Goal: Task Accomplishment & Management: Use online tool/utility

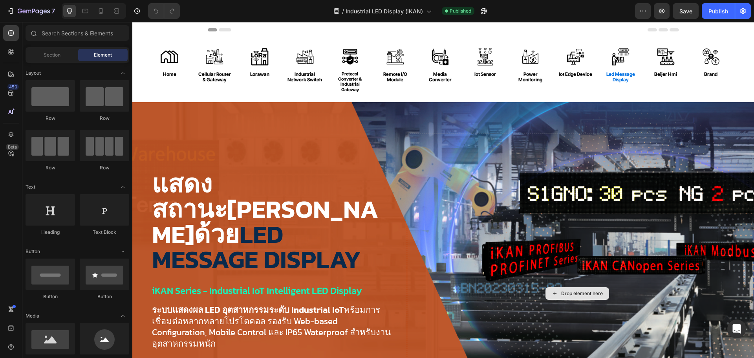
scroll to position [101, 0]
click at [166, 55] on img at bounding box center [170, 57] width 18 height 18
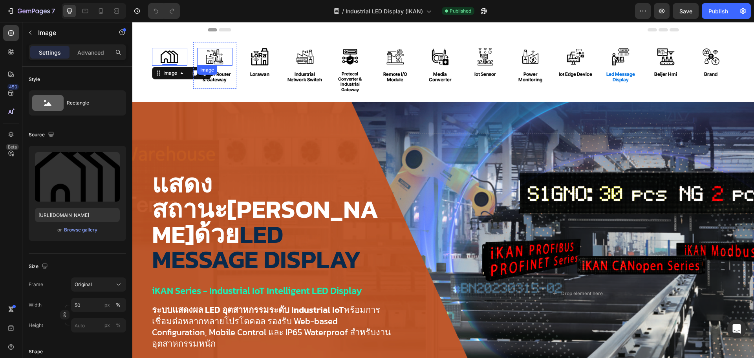
click at [213, 55] on img at bounding box center [215, 57] width 18 height 18
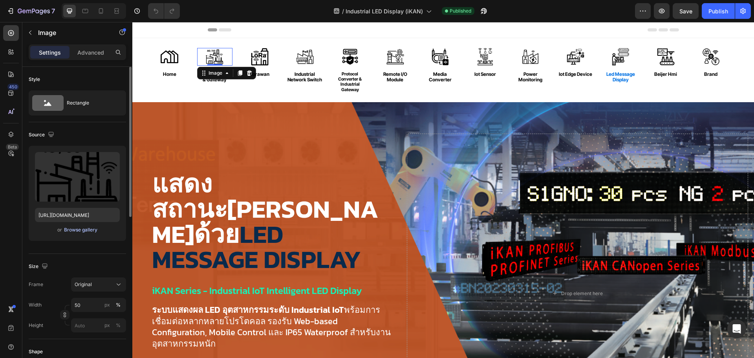
click at [74, 232] on div "Browse gallery" at bounding box center [80, 229] width 33 height 7
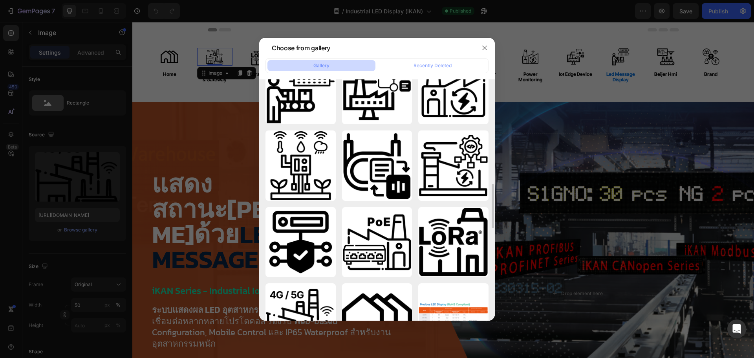
scroll to position [410, 0]
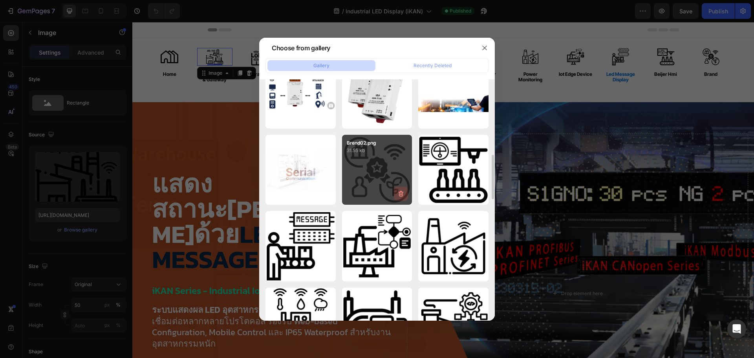
click at [401, 195] on icon "button" at bounding box center [400, 194] width 1 height 2
click at [394, 194] on div "Delete" at bounding box center [396, 195] width 15 height 7
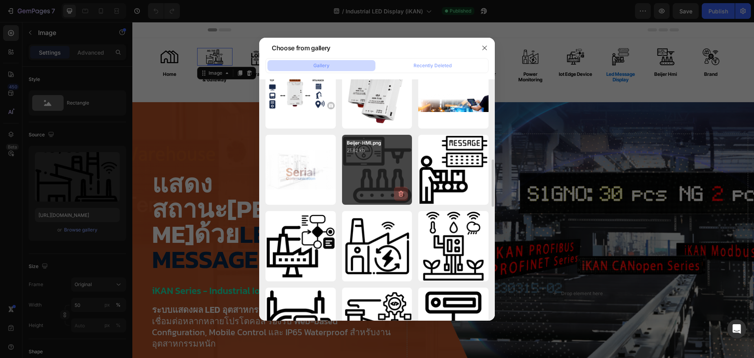
click at [399, 194] on icon "button" at bounding box center [401, 194] width 8 height 8
click at [396, 194] on div "Delete" at bounding box center [396, 195] width 15 height 7
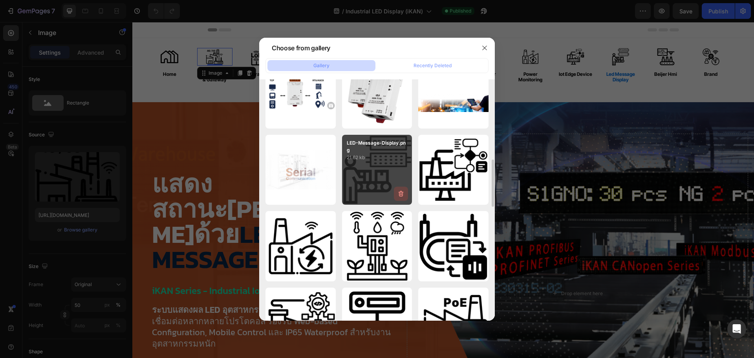
click at [403, 194] on icon "button" at bounding box center [401, 194] width 5 height 6
click at [398, 193] on div "Delete" at bounding box center [396, 195] width 15 height 7
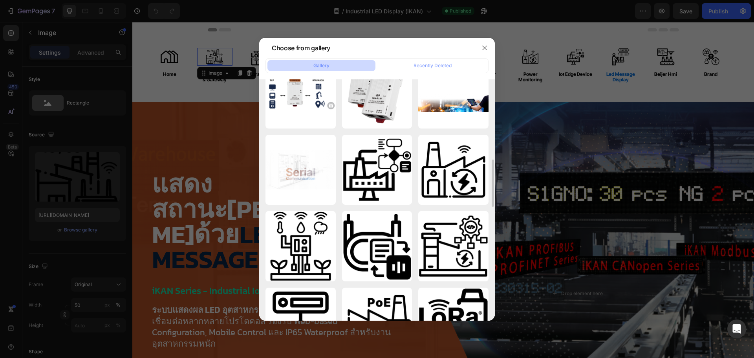
click at [0, 0] on icon "button" at bounding box center [0, 0] width 0 height 0
click at [0, 0] on div "Delete" at bounding box center [0, 0] width 0 height 0
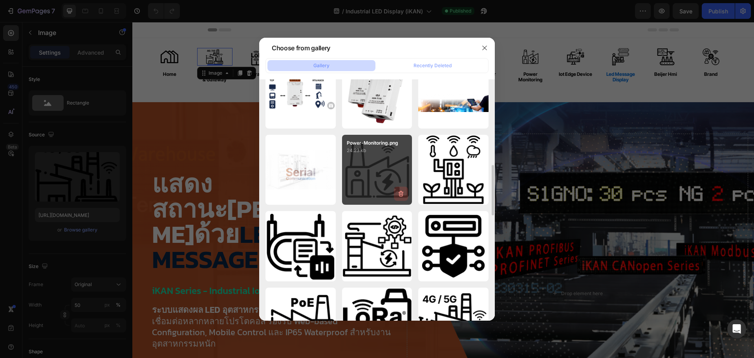
click at [401, 193] on icon "button" at bounding box center [400, 194] width 1 height 2
click at [401, 193] on div "Delete" at bounding box center [396, 195] width 15 height 7
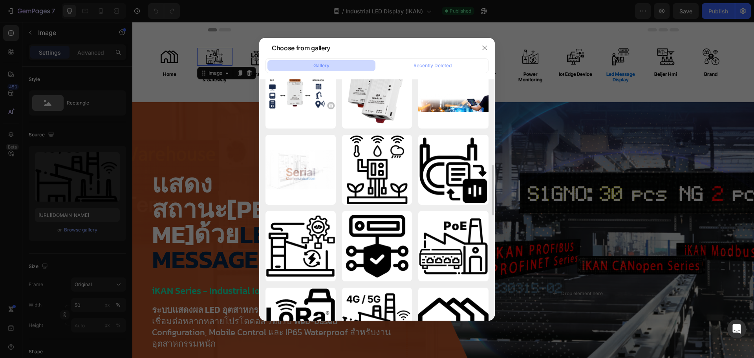
click at [0, 0] on icon "button" at bounding box center [0, 0] width 0 height 0
click at [0, 0] on div "Delete" at bounding box center [0, 0] width 0 height 0
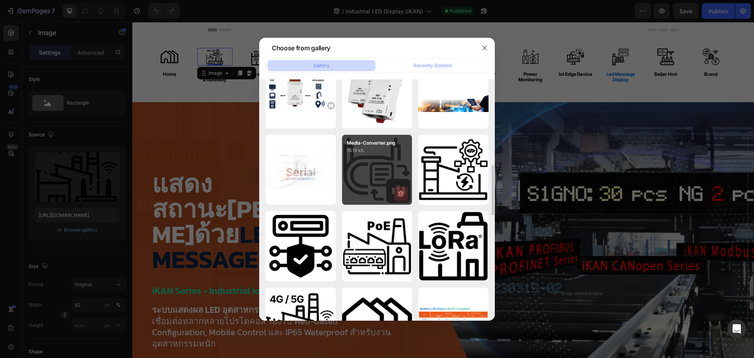
click at [401, 192] on icon "button" at bounding box center [401, 194] width 5 height 6
click at [400, 192] on div "Delete" at bounding box center [396, 195] width 15 height 7
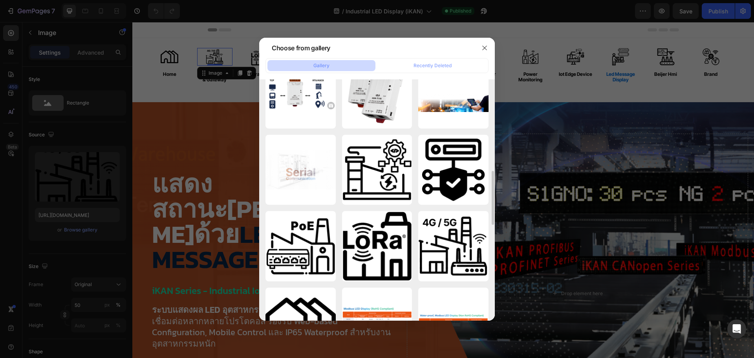
click at [0, 0] on icon "button" at bounding box center [0, 0] width 0 height 0
click at [0, 0] on div "Delete" at bounding box center [0, 0] width 0 height 0
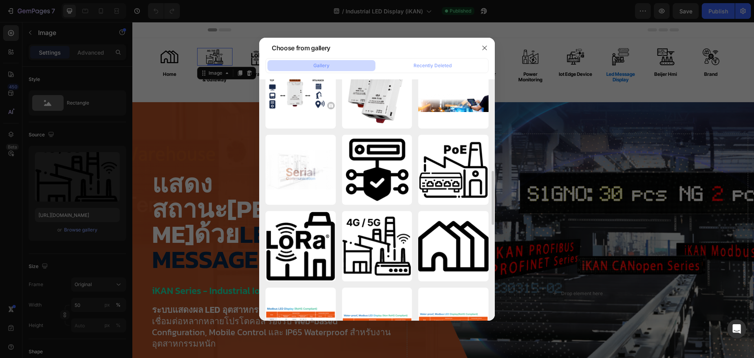
click at [0, 0] on icon "button" at bounding box center [0, 0] width 0 height 0
click at [0, 0] on div "Delete" at bounding box center [0, 0] width 0 height 0
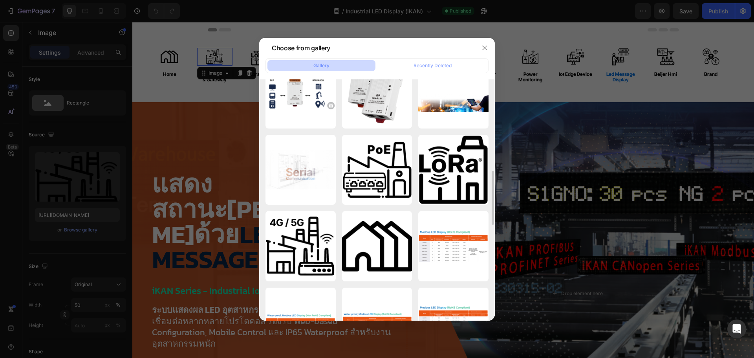
click at [0, 0] on icon "button" at bounding box center [0, 0] width 0 height 0
click at [0, 0] on div "Delete" at bounding box center [0, 0] width 0 height 0
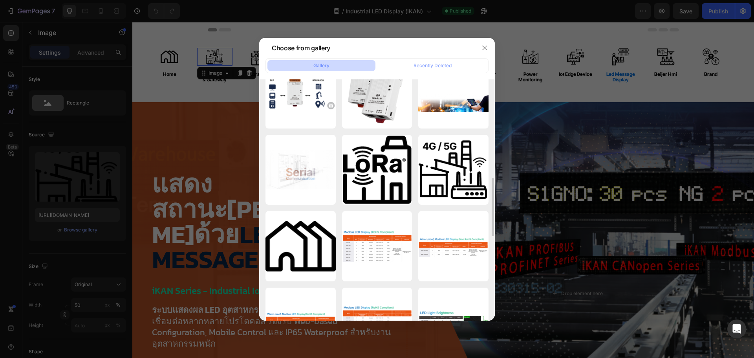
click at [0, 0] on icon "button" at bounding box center [0, 0] width 0 height 0
click at [0, 0] on div "Delete" at bounding box center [0, 0] width 0 height 0
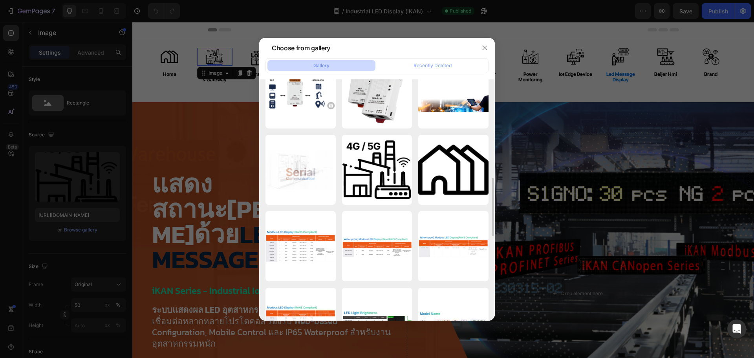
click at [0, 0] on icon "button" at bounding box center [0, 0] width 0 height 0
click at [0, 0] on div "Delete" at bounding box center [0, 0] width 0 height 0
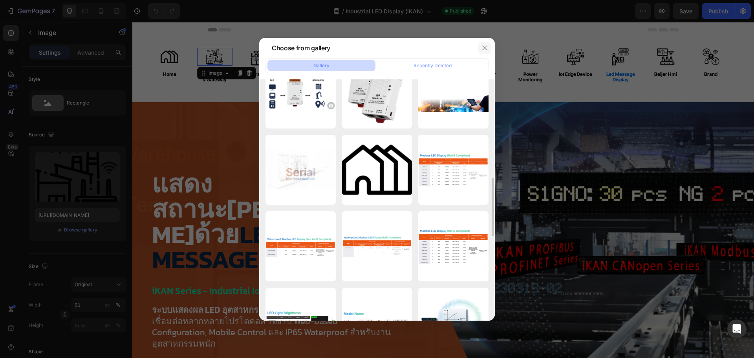
click at [483, 45] on icon "button" at bounding box center [485, 48] width 6 height 6
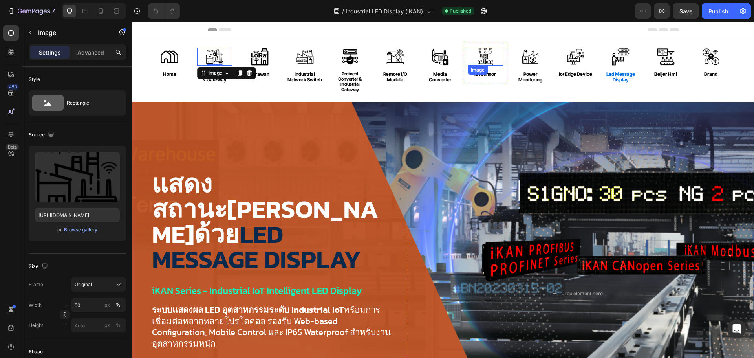
click at [484, 54] on img at bounding box center [486, 57] width 18 height 18
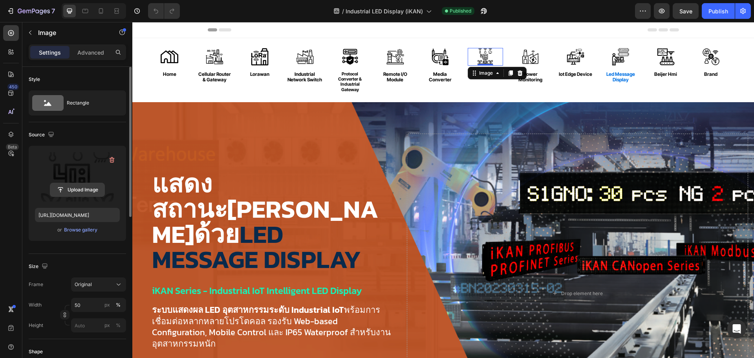
click at [79, 188] on input "file" at bounding box center [77, 189] width 54 height 13
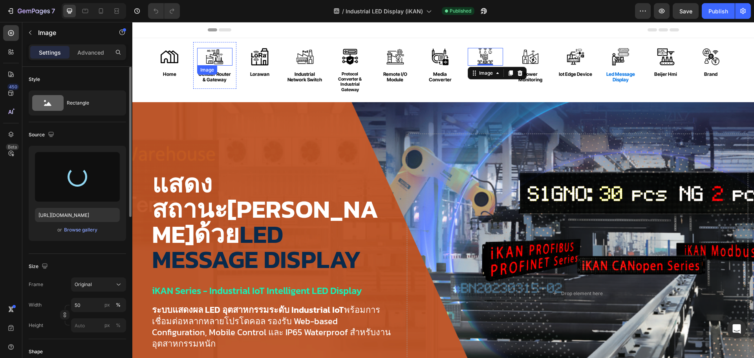
type input "[URL][DOMAIN_NAME]"
click at [214, 60] on img at bounding box center [215, 57] width 18 height 18
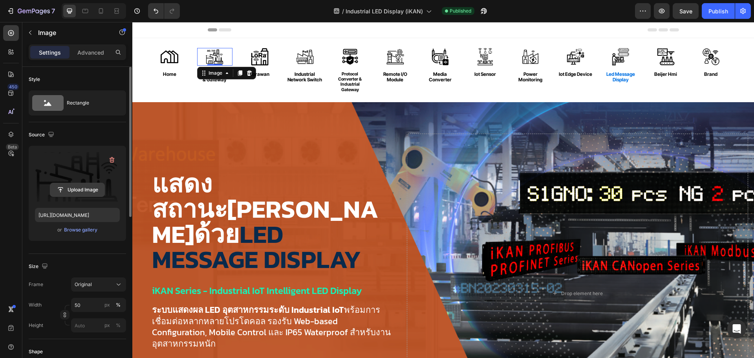
click at [81, 189] on input "file" at bounding box center [77, 189] width 54 height 13
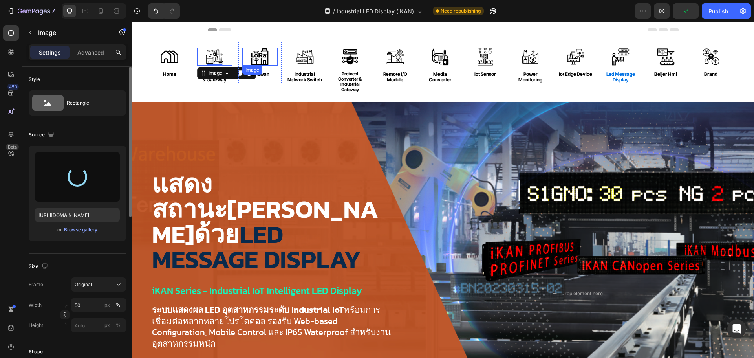
type input "[URL][DOMAIN_NAME]"
click at [262, 57] on img at bounding box center [260, 57] width 18 height 18
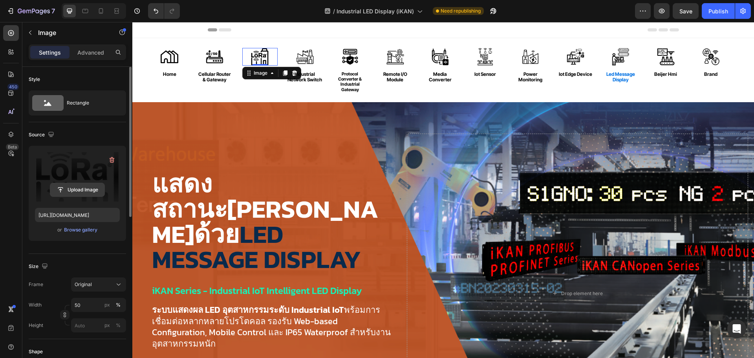
click at [73, 184] on input "file" at bounding box center [77, 189] width 54 height 13
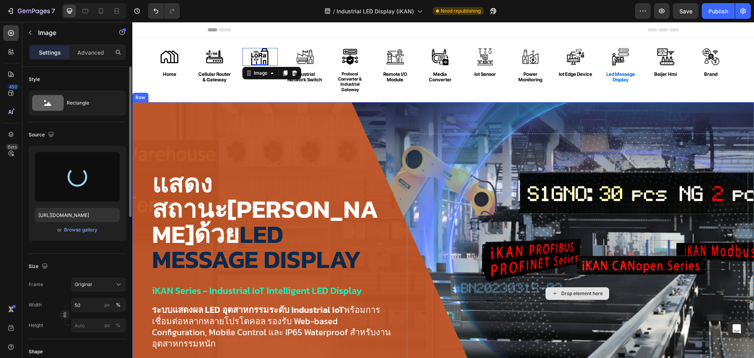
type input "[URL][DOMAIN_NAME]"
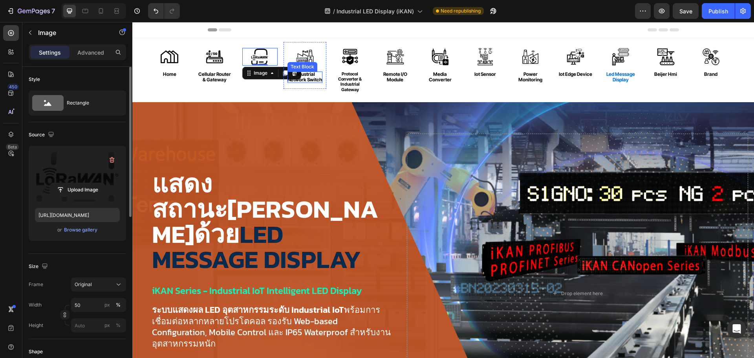
click at [306, 61] on img at bounding box center [305, 57] width 18 height 18
click at [72, 180] on label at bounding box center [77, 177] width 85 height 50
click at [72, 183] on input "file" at bounding box center [77, 189] width 54 height 13
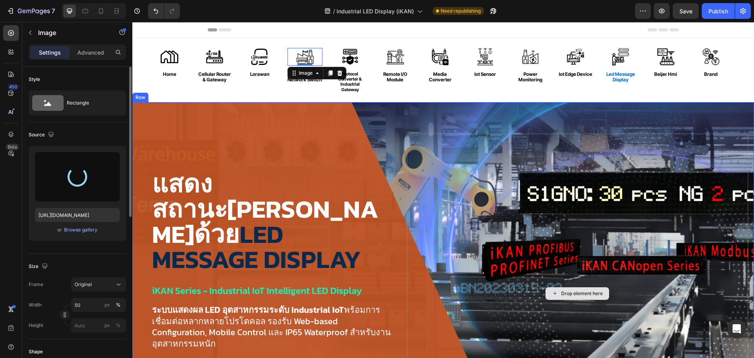
type input "[URL][DOMAIN_NAME]"
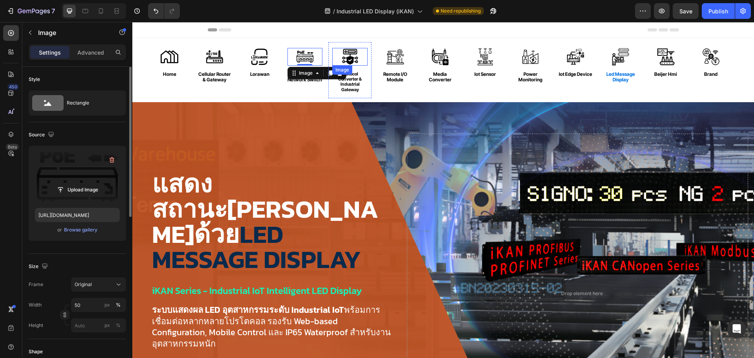
click at [347, 56] on img at bounding box center [350, 57] width 18 height 18
click at [76, 184] on input "file" at bounding box center [77, 189] width 54 height 13
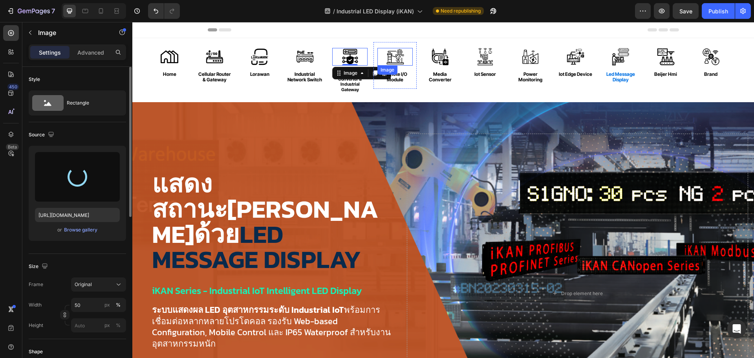
type input "[URL][DOMAIN_NAME]"
click at [396, 57] on img at bounding box center [396, 57] width 18 height 18
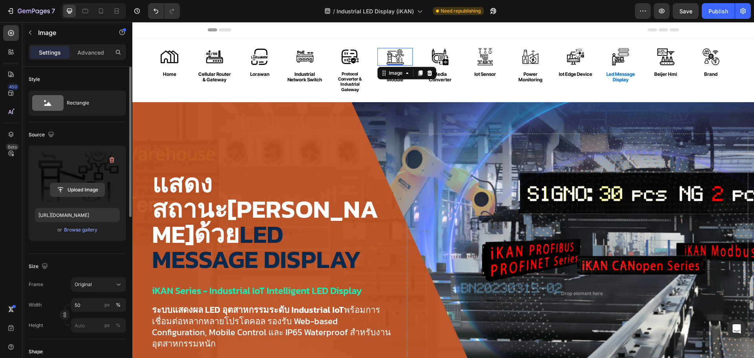
click at [79, 185] on input "file" at bounding box center [77, 189] width 54 height 13
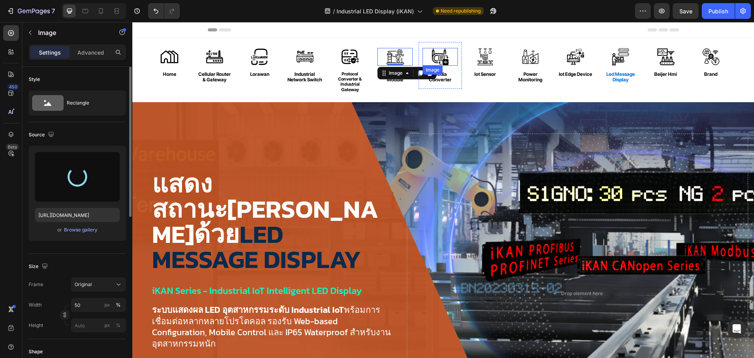
type input "[URL][DOMAIN_NAME]"
click at [443, 58] on img at bounding box center [441, 57] width 18 height 18
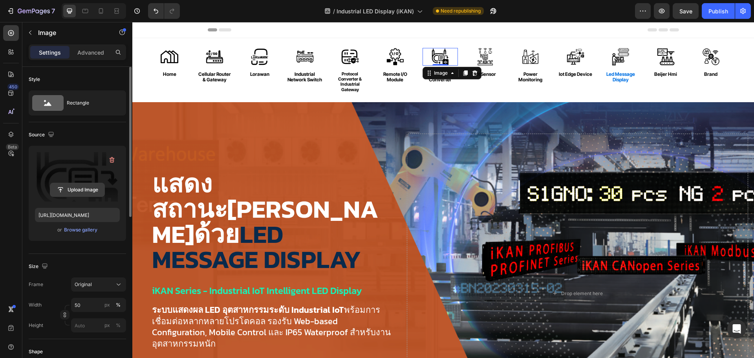
click at [87, 186] on input "file" at bounding box center [77, 189] width 54 height 13
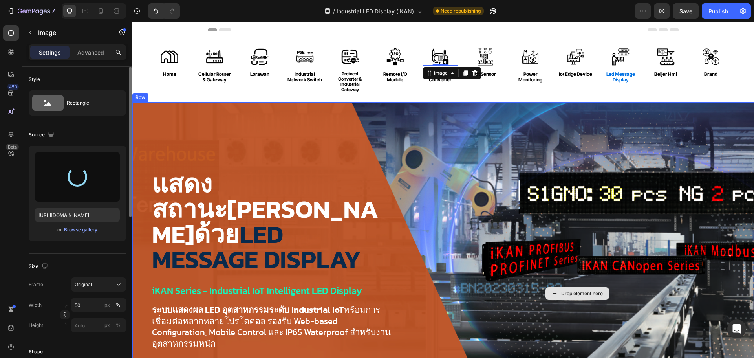
type input "[URL][DOMAIN_NAME]"
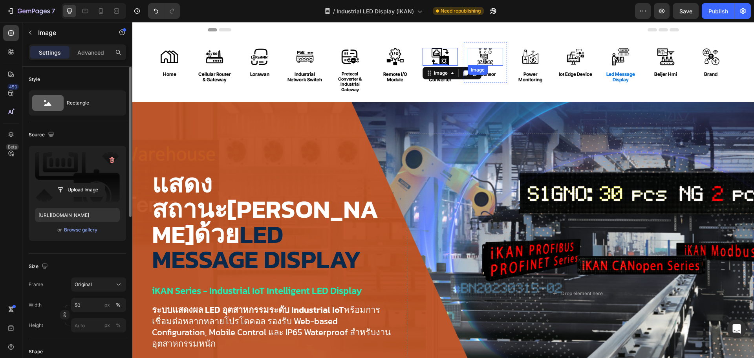
click at [488, 54] on img at bounding box center [486, 57] width 18 height 18
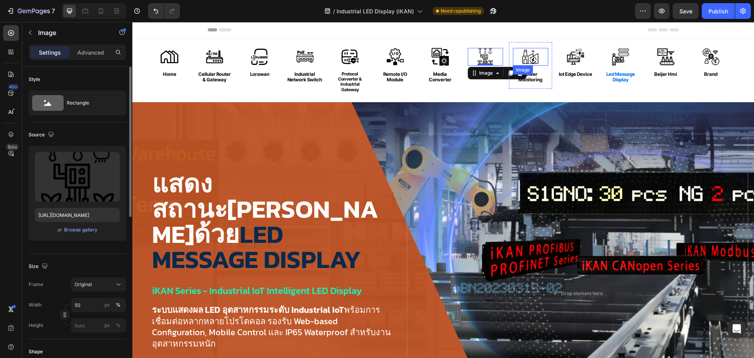
click at [530, 59] on img at bounding box center [531, 57] width 18 height 18
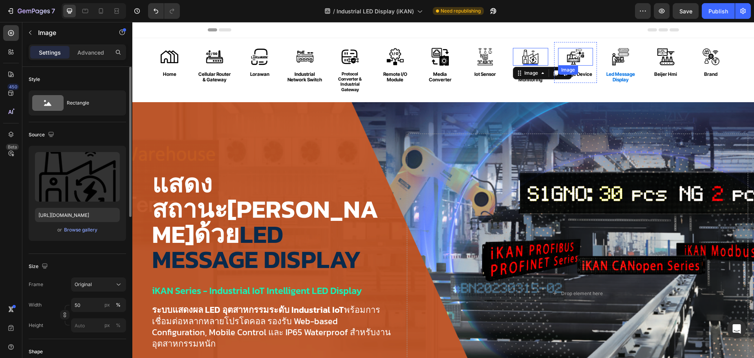
click at [569, 52] on img at bounding box center [576, 57] width 18 height 18
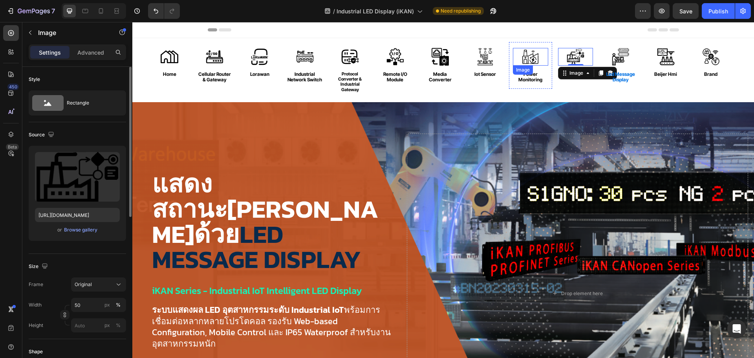
click at [526, 56] on img at bounding box center [531, 57] width 18 height 18
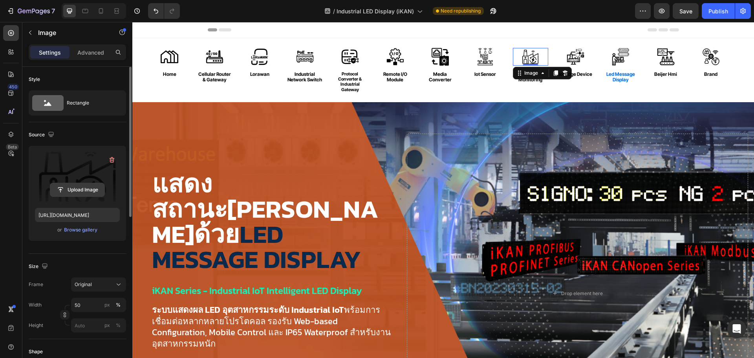
click at [78, 190] on input "file" at bounding box center [77, 189] width 54 height 13
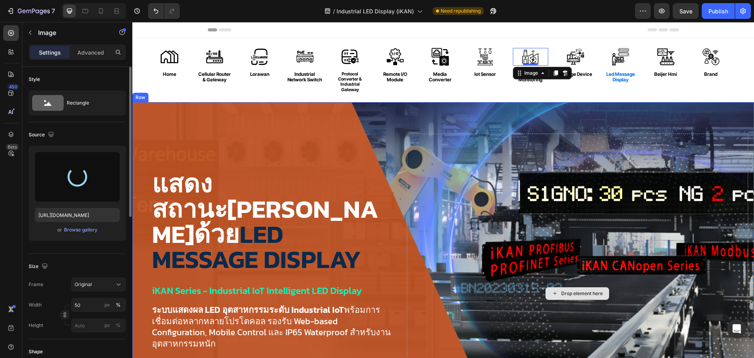
type input "[URL][DOMAIN_NAME]"
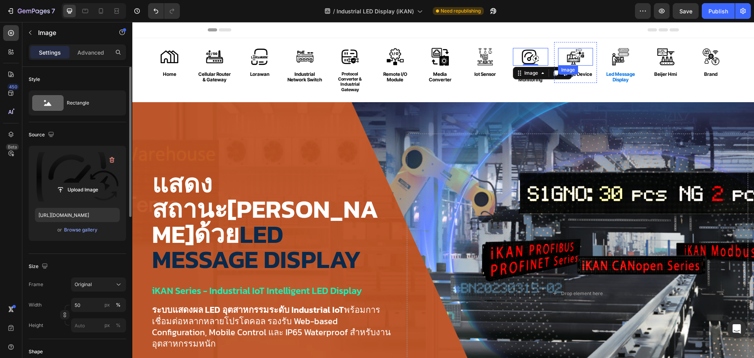
click at [577, 55] on img at bounding box center [576, 57] width 18 height 18
click at [70, 188] on input "file" at bounding box center [77, 189] width 54 height 13
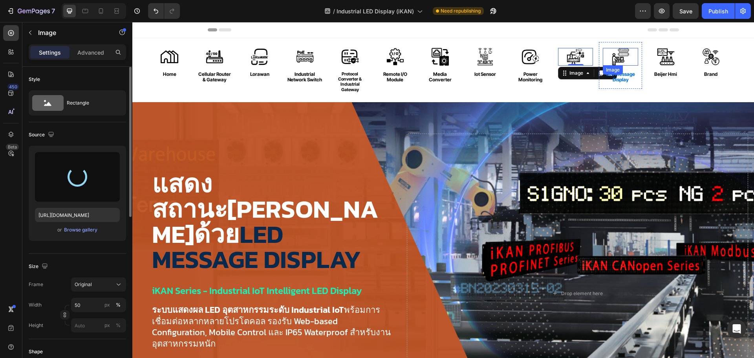
type input "[URL][DOMAIN_NAME]"
click at [622, 58] on img at bounding box center [621, 57] width 18 height 18
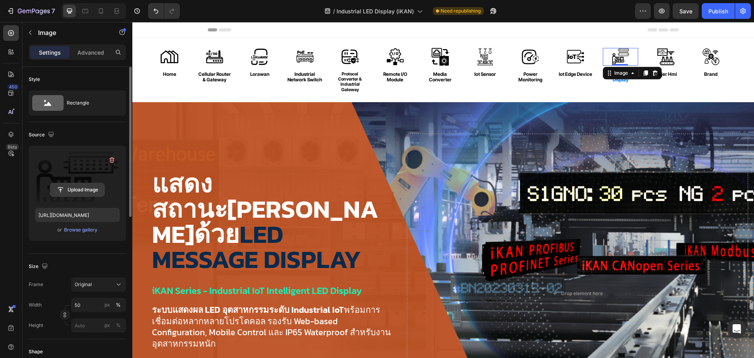
click at [81, 191] on input "file" at bounding box center [77, 189] width 54 height 13
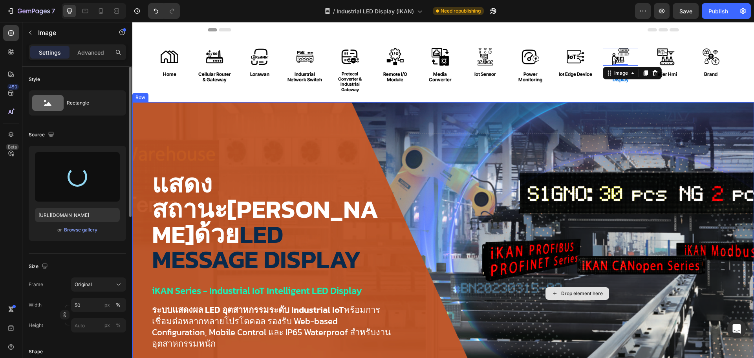
type input "[URL][DOMAIN_NAME]"
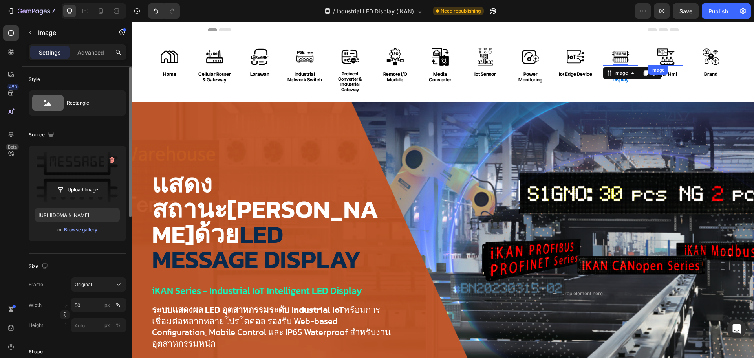
click at [667, 55] on img at bounding box center [666, 57] width 18 height 18
click at [87, 181] on label at bounding box center [77, 177] width 85 height 50
click at [87, 183] on input "file" at bounding box center [77, 189] width 54 height 13
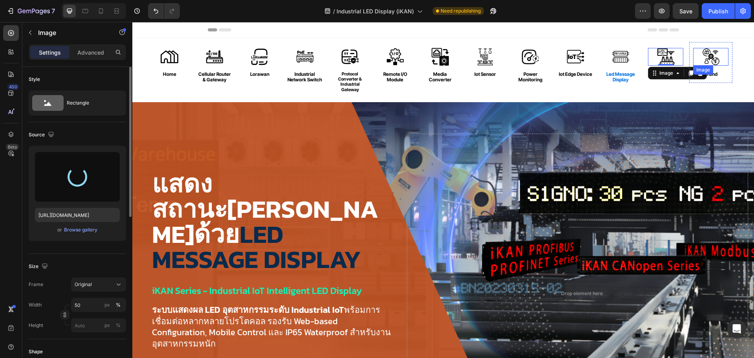
type input "[URL][DOMAIN_NAME]"
click at [714, 59] on img at bounding box center [712, 57] width 18 height 18
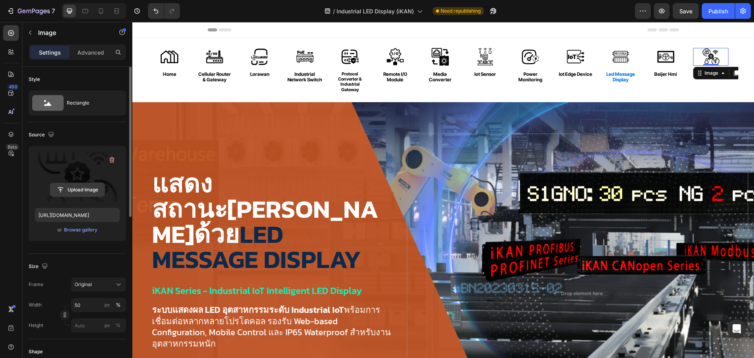
click at [79, 185] on input "file" at bounding box center [77, 189] width 54 height 13
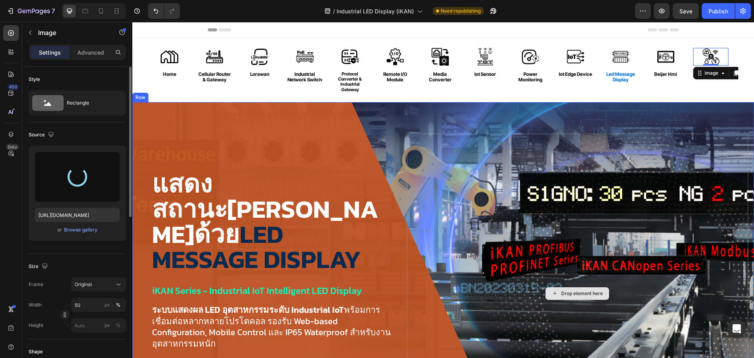
type input "[URL][DOMAIN_NAME]"
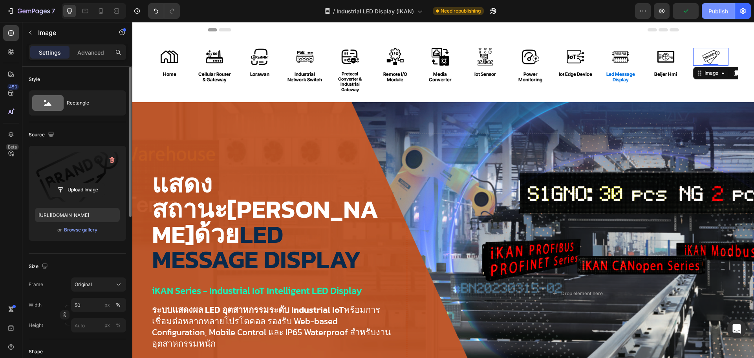
click at [725, 10] on div "Publish" at bounding box center [719, 11] width 20 height 8
